Goal: Use online tool/utility: Utilize a website feature to perform a specific function

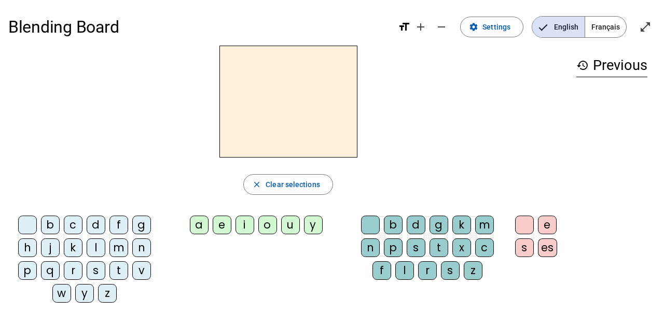
click at [119, 270] on div "t" at bounding box center [118, 270] width 19 height 19
click at [198, 231] on div "a" at bounding box center [199, 225] width 19 height 19
click at [485, 250] on div "c" at bounding box center [484, 247] width 19 height 19
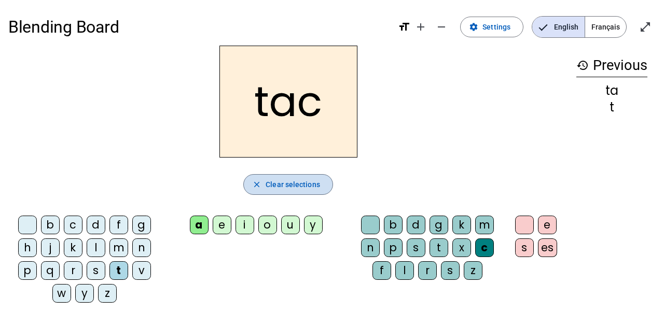
click at [302, 182] on span "Clear selections" at bounding box center [292, 184] width 54 height 12
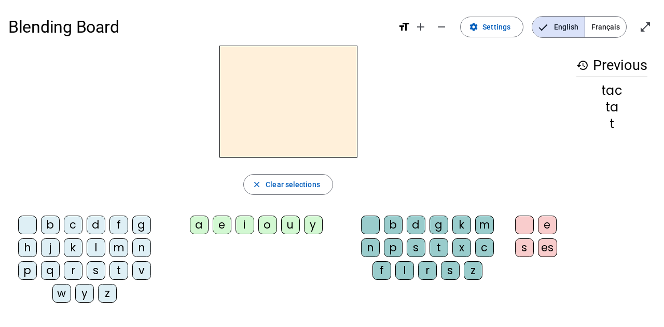
click at [117, 271] on div "t" at bounding box center [118, 270] width 19 height 19
click at [216, 219] on div "e" at bounding box center [222, 225] width 19 height 19
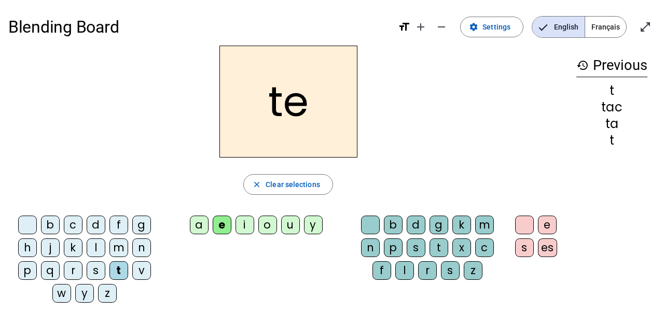
click at [204, 220] on div "a" at bounding box center [199, 225] width 19 height 19
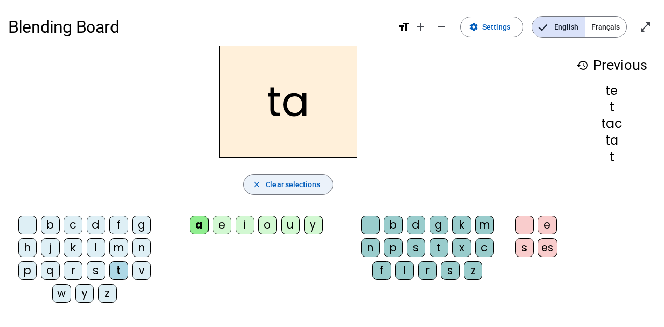
click at [270, 187] on span "Clear selections" at bounding box center [292, 184] width 54 height 12
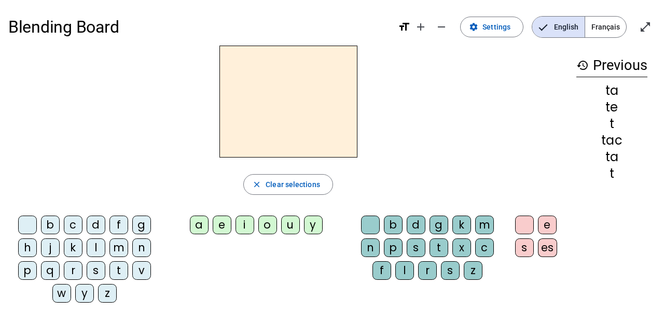
click at [51, 249] on div "j" at bounding box center [50, 247] width 19 height 19
click at [229, 226] on div "e" at bounding box center [222, 225] width 19 height 19
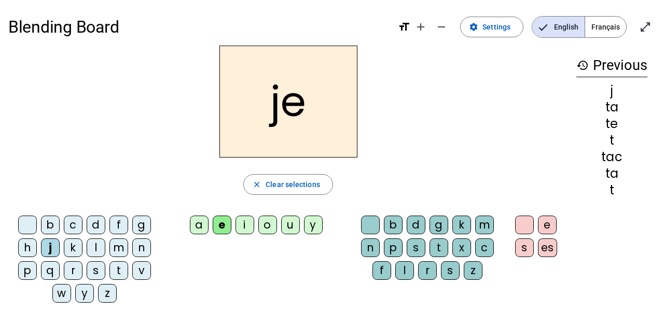
click at [100, 224] on div "d" at bounding box center [96, 225] width 19 height 19
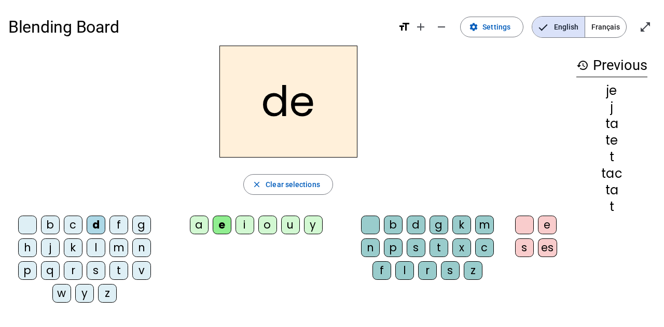
click at [120, 243] on div "m" at bounding box center [118, 247] width 19 height 19
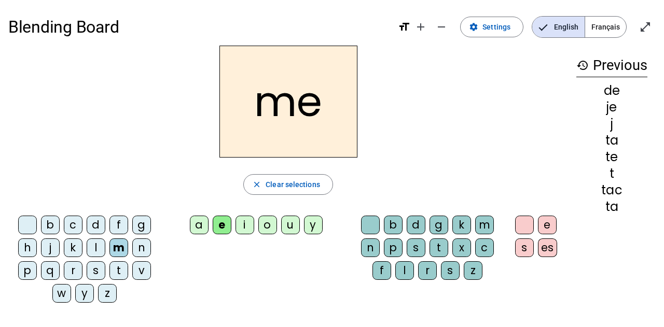
click at [203, 221] on div "a" at bounding box center [199, 225] width 19 height 19
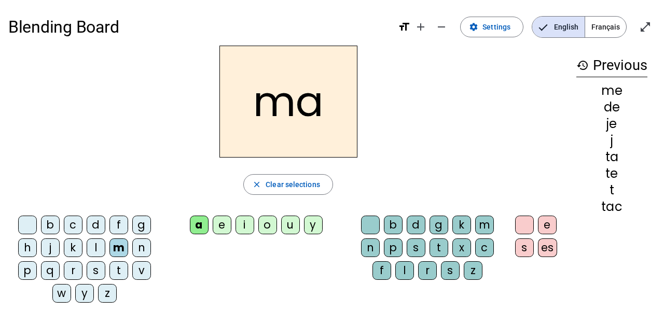
click at [94, 244] on div "l" at bounding box center [96, 247] width 19 height 19
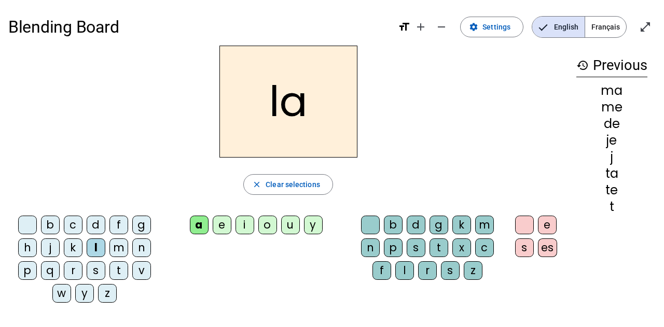
click at [483, 249] on div "c" at bounding box center [484, 247] width 19 height 19
